Goal: Transaction & Acquisition: Purchase product/service

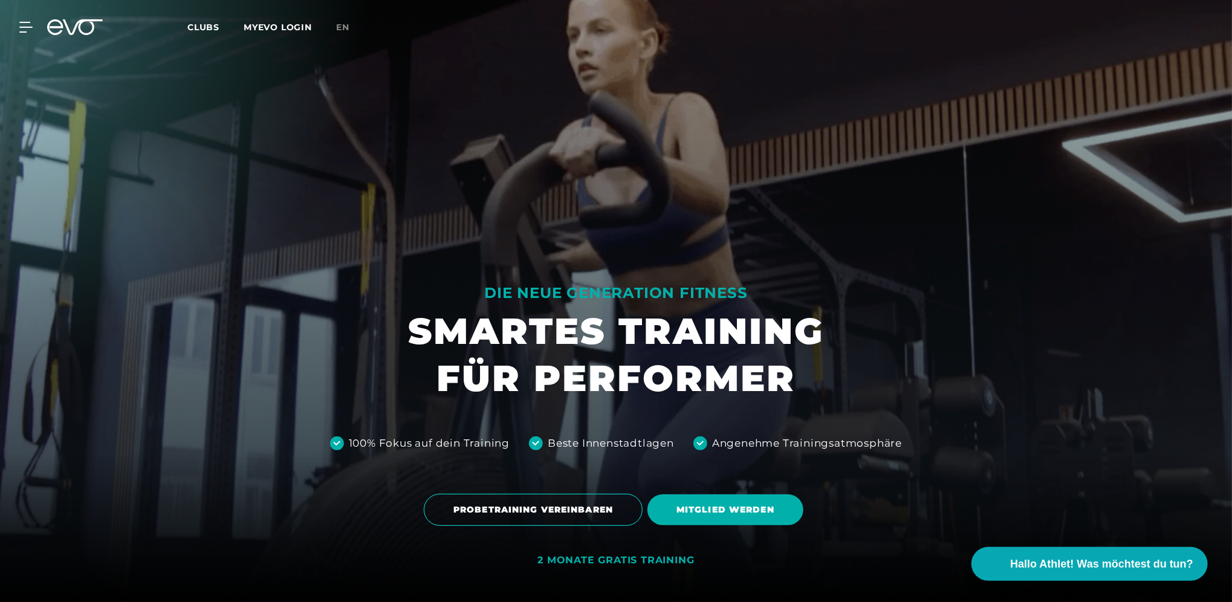
click at [208, 24] on span "Clubs" at bounding box center [203, 27] width 32 height 11
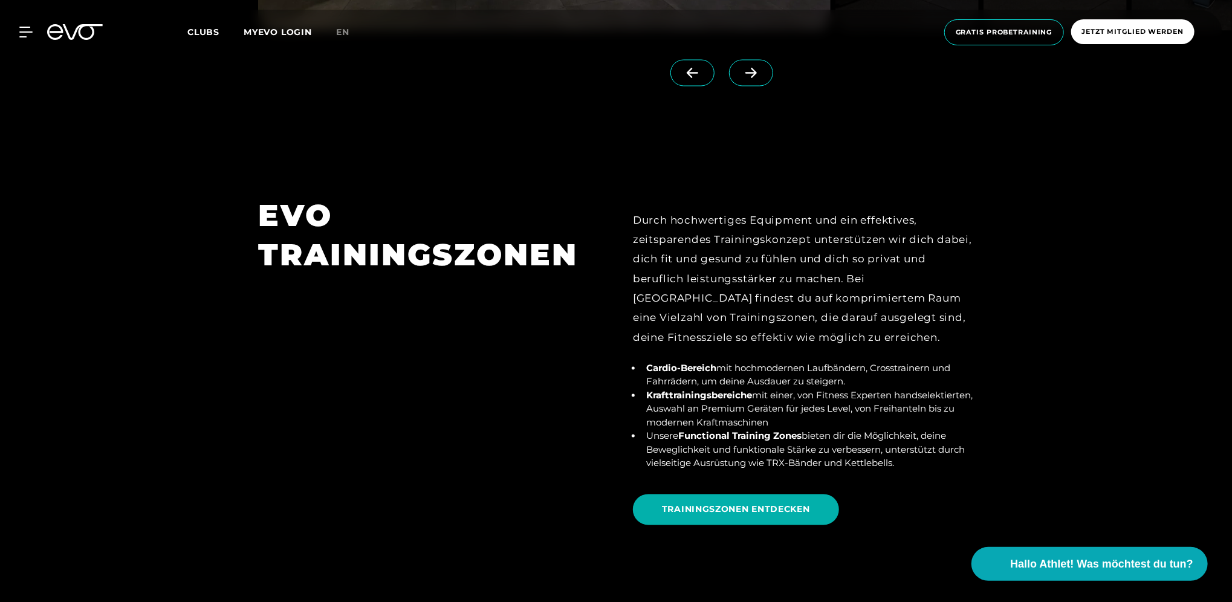
scroll to position [4473, 0]
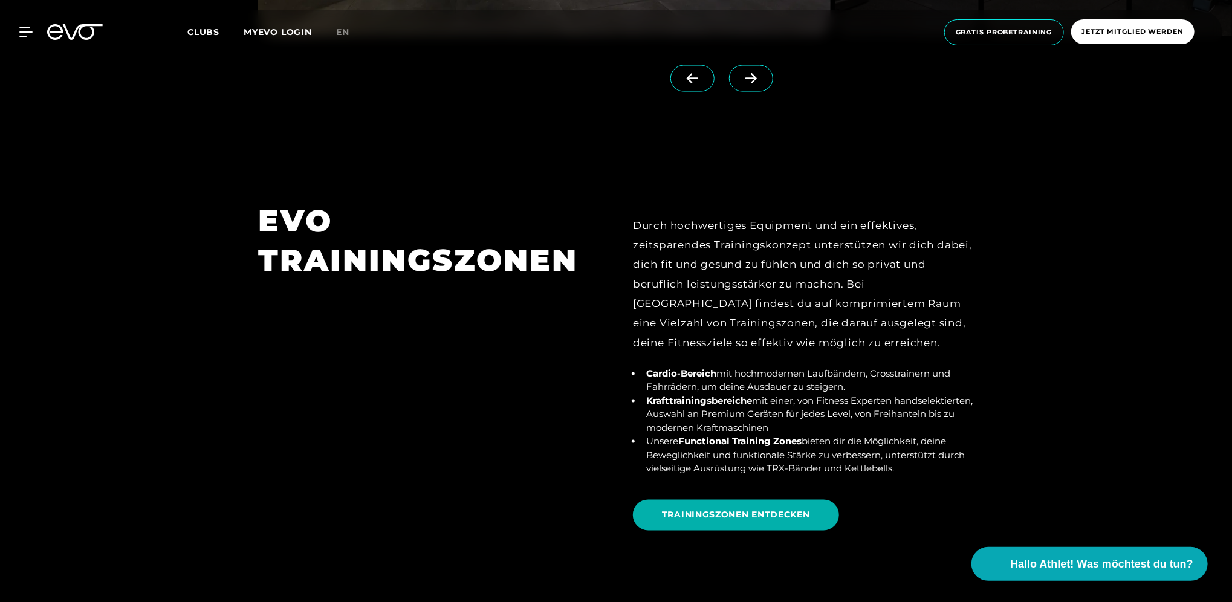
click at [15, 22] on div "MyEVO Login Über EVO Mitgliedschaften Probetraining TAGESPASS EVO Studios [GEOG…" at bounding box center [615, 32] width 1227 height 45
click at [17, 22] on div "MyEVO Login Über EVO Mitgliedschaften Probetraining TAGESPASS EVO Studios [GEOG…" at bounding box center [615, 32] width 1227 height 45
click at [17, 25] on div "MyEVO Login Über EVO Mitgliedschaften Probetraining TAGESPASS EVO Studios [GEOG…" at bounding box center [615, 32] width 1227 height 45
click at [24, 27] on icon at bounding box center [28, 32] width 17 height 10
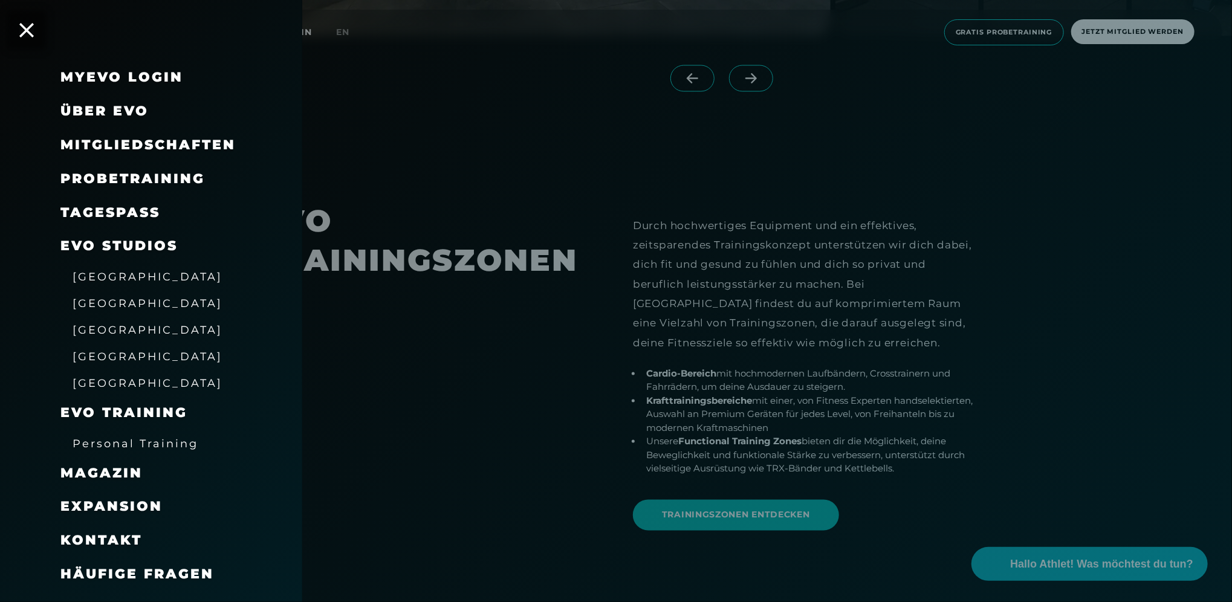
click at [211, 137] on span "Mitgliedschaften" at bounding box center [147, 145] width 175 height 16
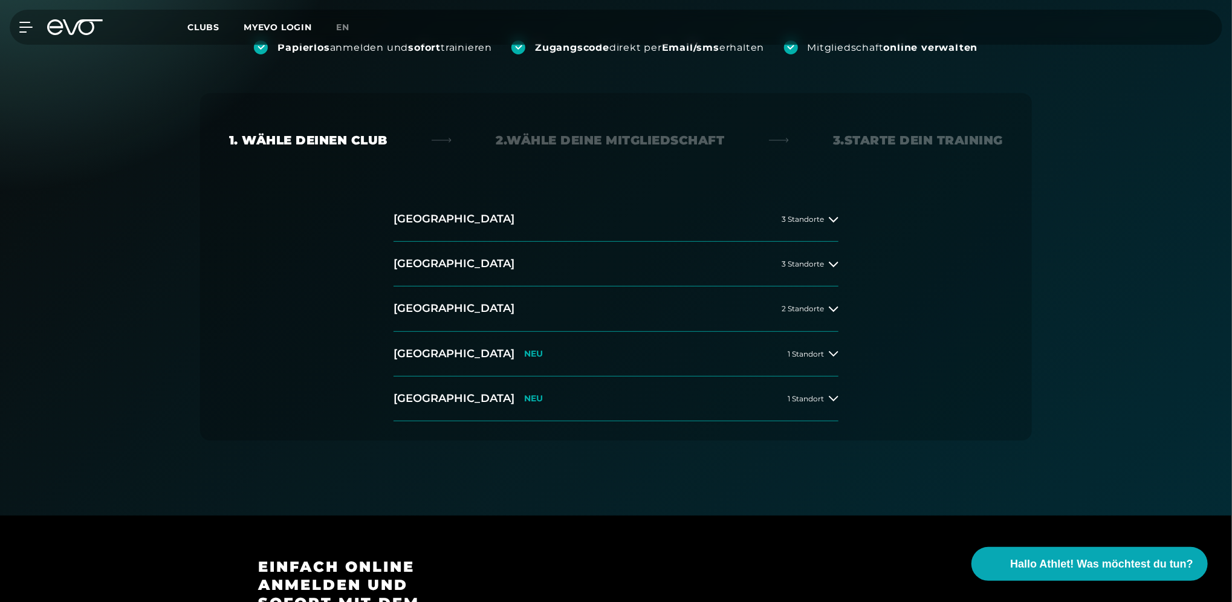
scroll to position [181, 0]
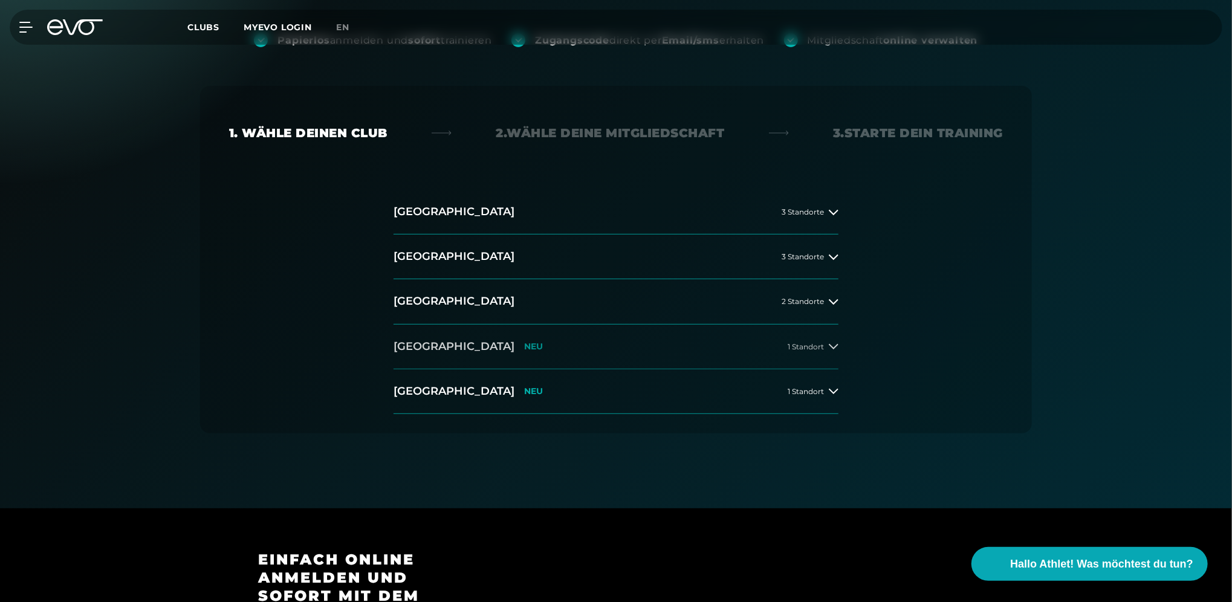
click at [833, 351] on button "[GEOGRAPHIC_DATA] NEU 1 Standort" at bounding box center [615, 347] width 445 height 45
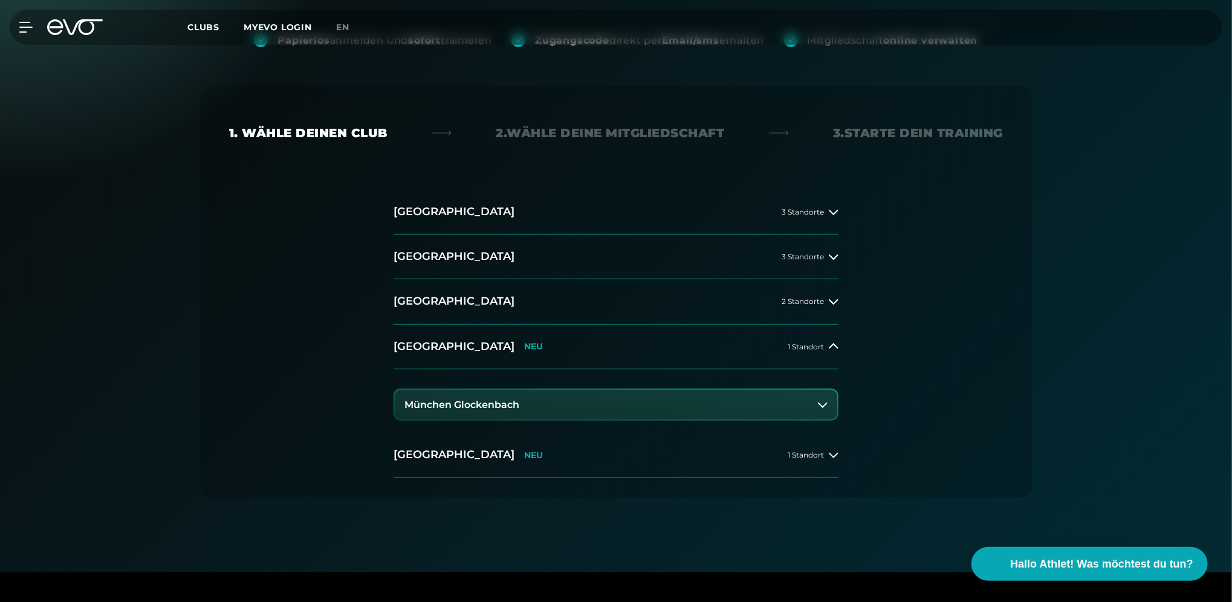
click at [822, 396] on button "München Glockenbach" at bounding box center [616, 405] width 442 height 30
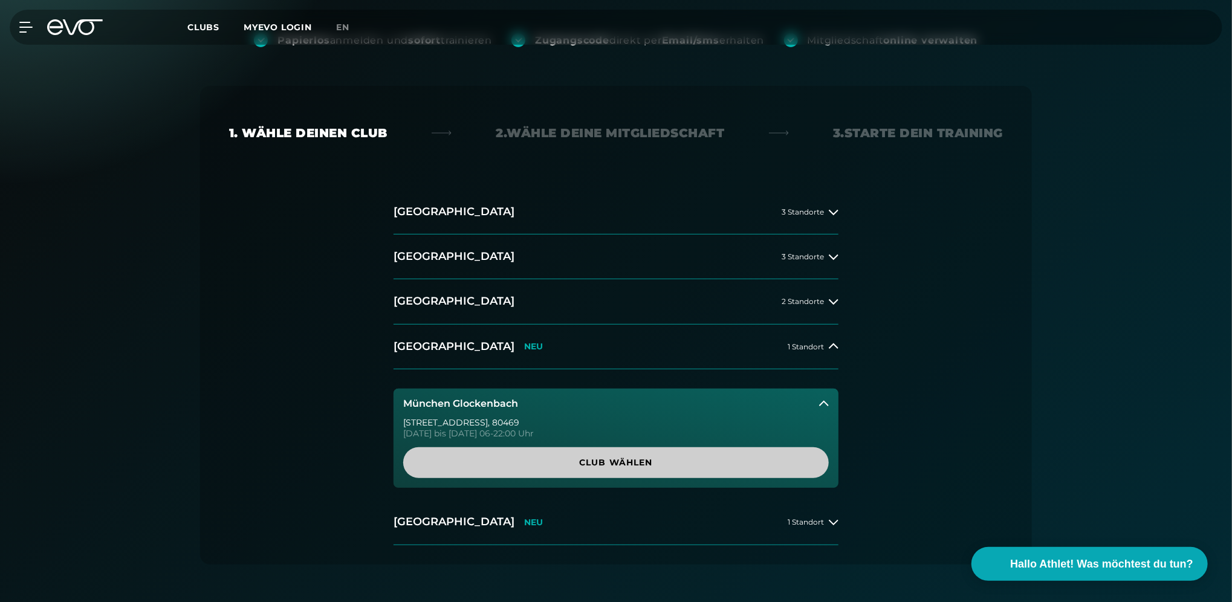
click at [576, 462] on span "Club wählen" at bounding box center [615, 462] width 367 height 13
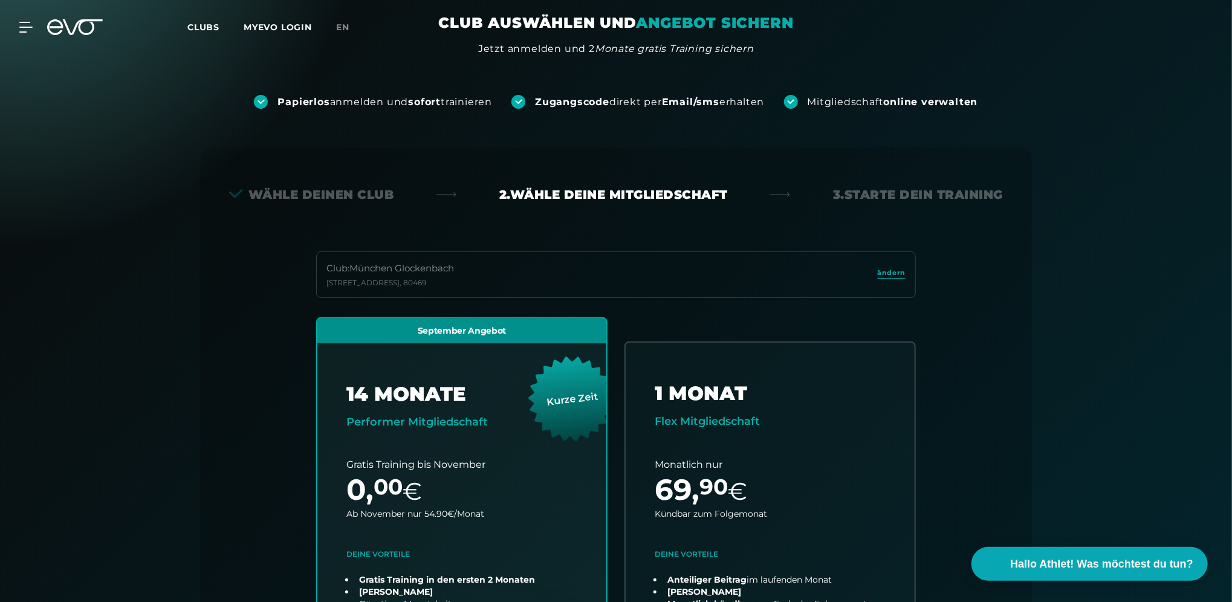
scroll to position [0, 0]
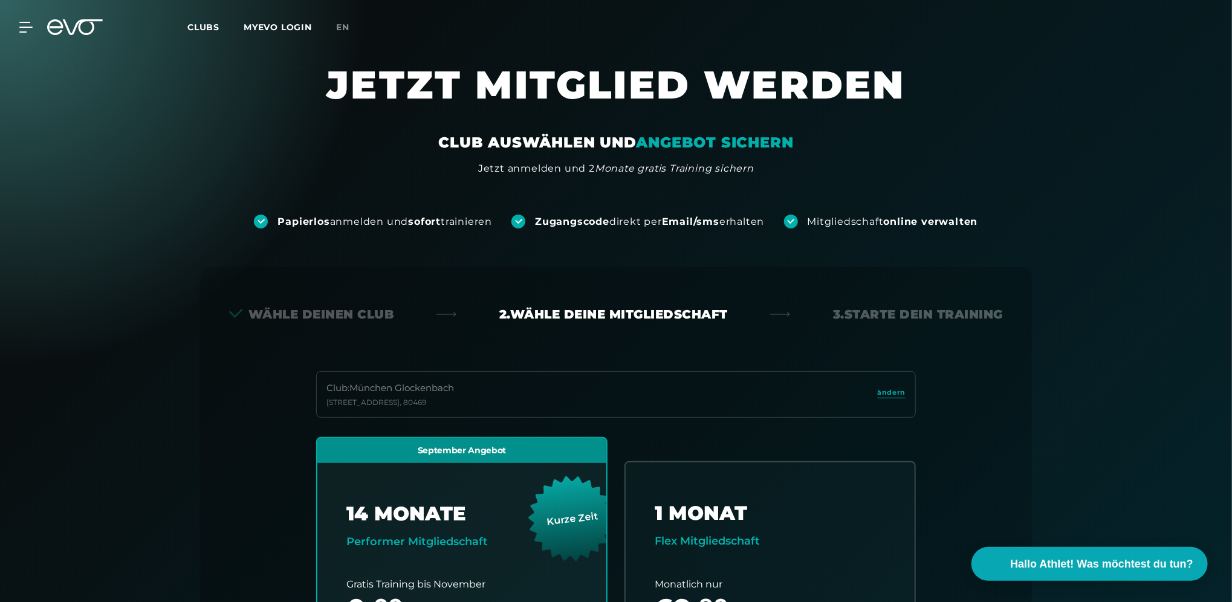
drag, startPoint x: 64, startPoint y: 21, endPoint x: 145, endPoint y: 46, distance: 84.9
click at [64, 21] on icon at bounding box center [83, 27] width 40 height 16
